Goal: Check status: Check status

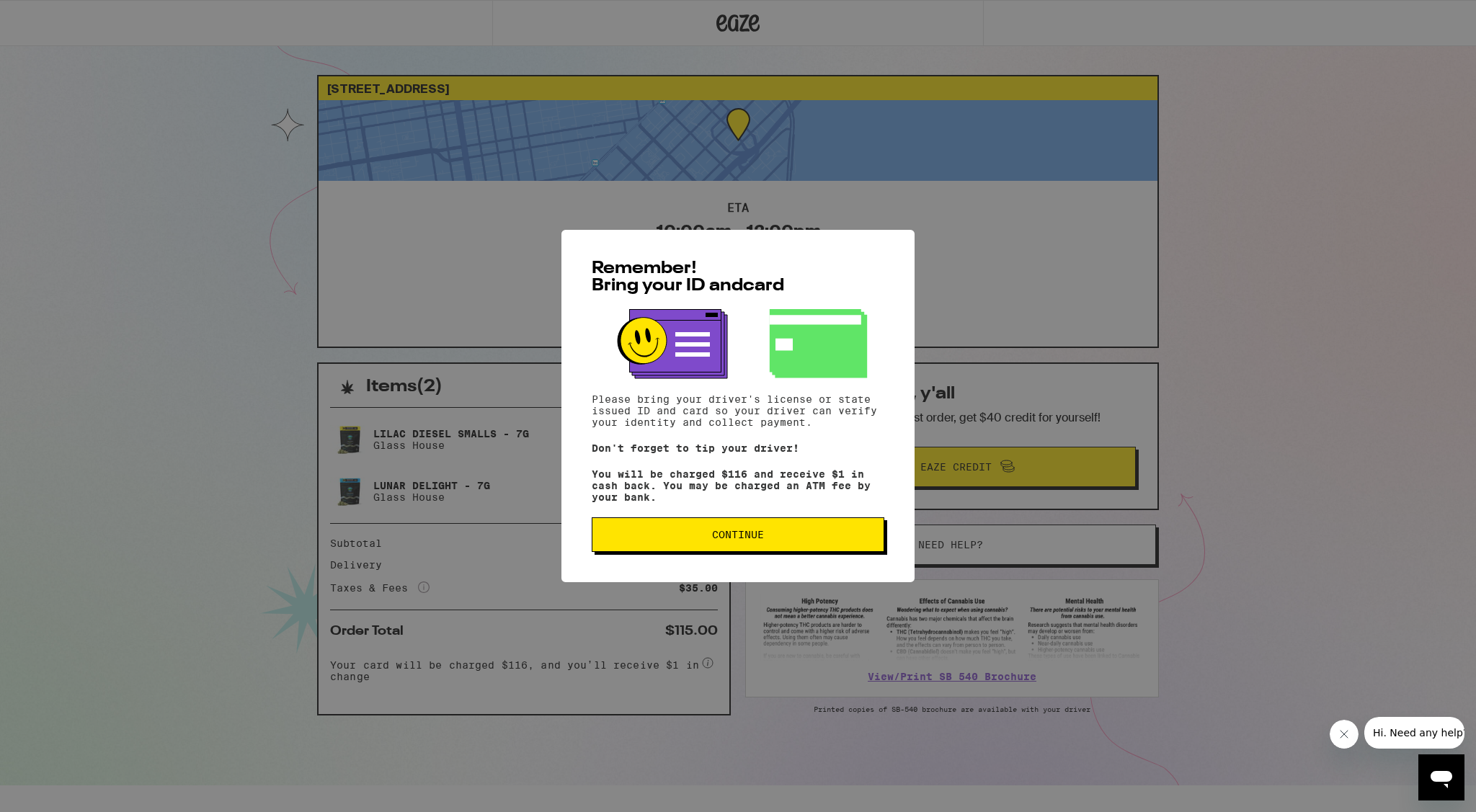
click at [695, 533] on span "Continue" at bounding box center [737, 534] width 268 height 10
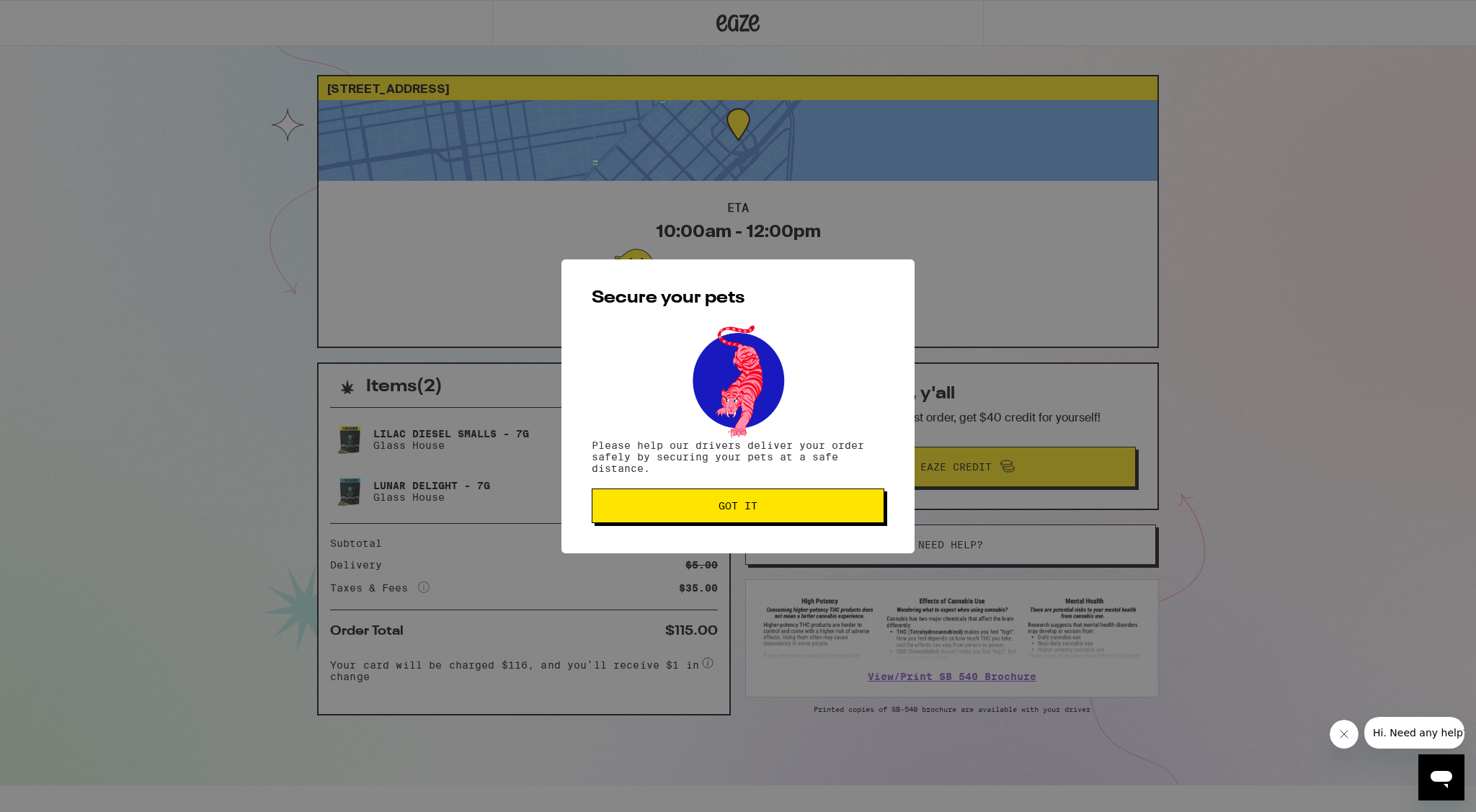
click at [696, 509] on span "Got it" at bounding box center [737, 506] width 268 height 10
